Goal: Task Accomplishment & Management: Manage account settings

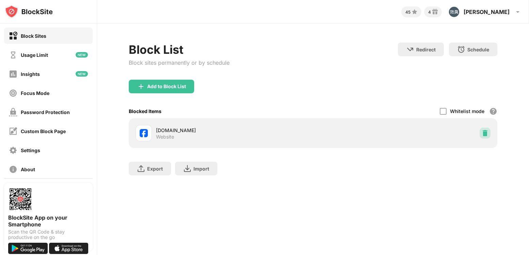
click at [483, 134] on img at bounding box center [484, 133] width 7 height 7
